Goal: Task Accomplishment & Management: Manage account settings

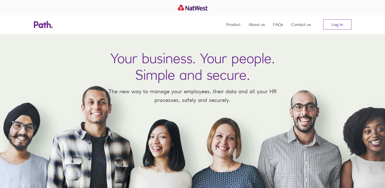
click at [338, 26] on link "Log in" at bounding box center [337, 24] width 28 height 10
click at [344, 25] on link "Log in" at bounding box center [337, 24] width 28 height 10
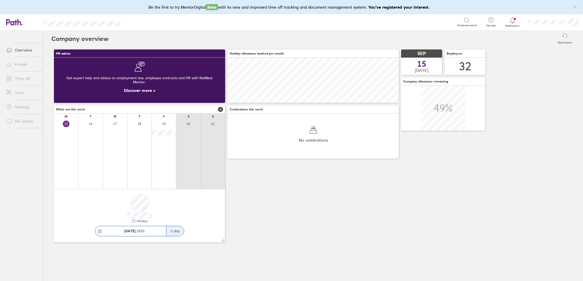
scroll to position [45, 171]
click at [13, 75] on span at bounding box center [8, 78] width 13 height 6
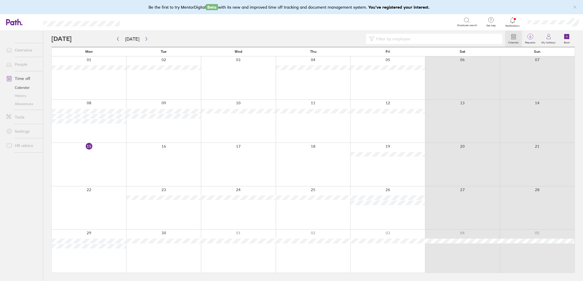
click at [566, 41] on label "Book" at bounding box center [566, 42] width 12 height 5
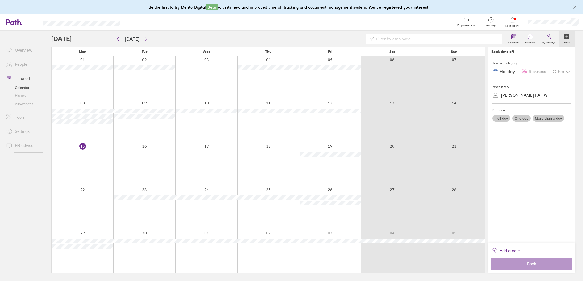
click at [539, 72] on span "Sickness" at bounding box center [537, 71] width 18 height 5
click at [529, 95] on div "Alison Eversden FA FW" at bounding box center [524, 95] width 46 height 5
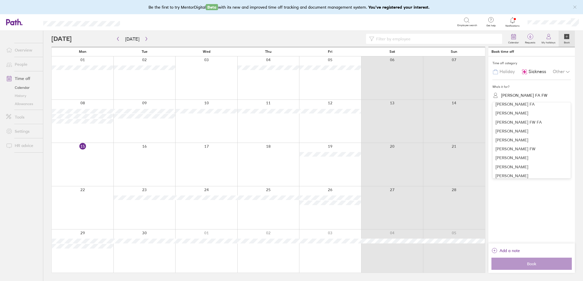
scroll to position [76, 0]
click at [524, 173] on div "Linda Pitcher" at bounding box center [531, 174] width 78 height 9
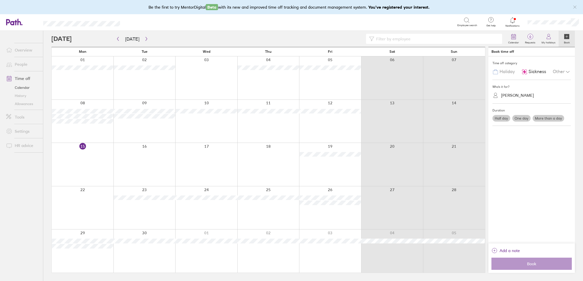
click at [524, 119] on label "One day" at bounding box center [521, 118] width 18 height 7
click at [0, 0] on input "One day" at bounding box center [0, 0] width 0 height 0
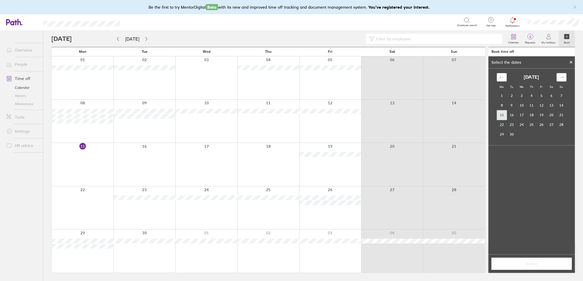
click at [499, 116] on td "15" at bounding box center [501, 115] width 10 height 10
click at [536, 266] on span "Select" at bounding box center [531, 264] width 73 height 5
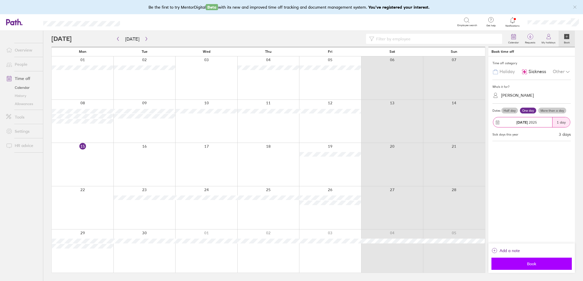
click at [522, 263] on span "Book" at bounding box center [531, 264] width 73 height 5
